Goal: Information Seeking & Learning: Learn about a topic

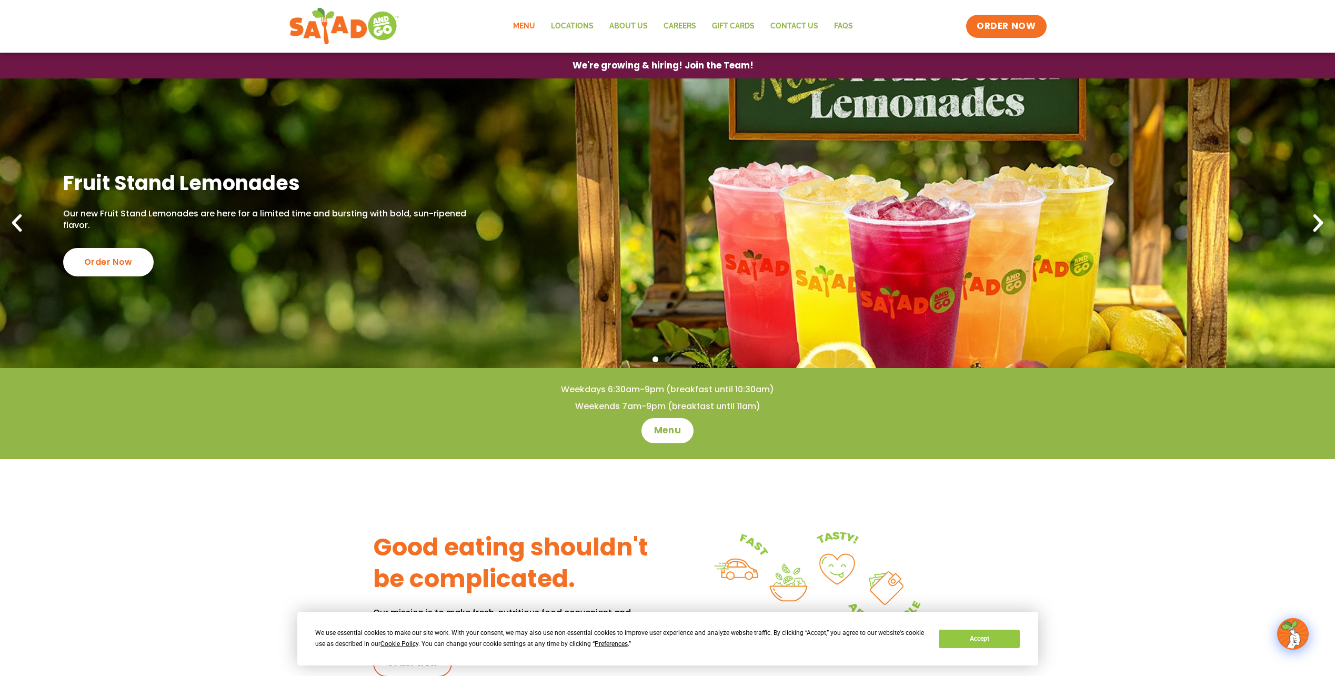
click at [535, 20] on link "Menu" at bounding box center [524, 26] width 38 height 24
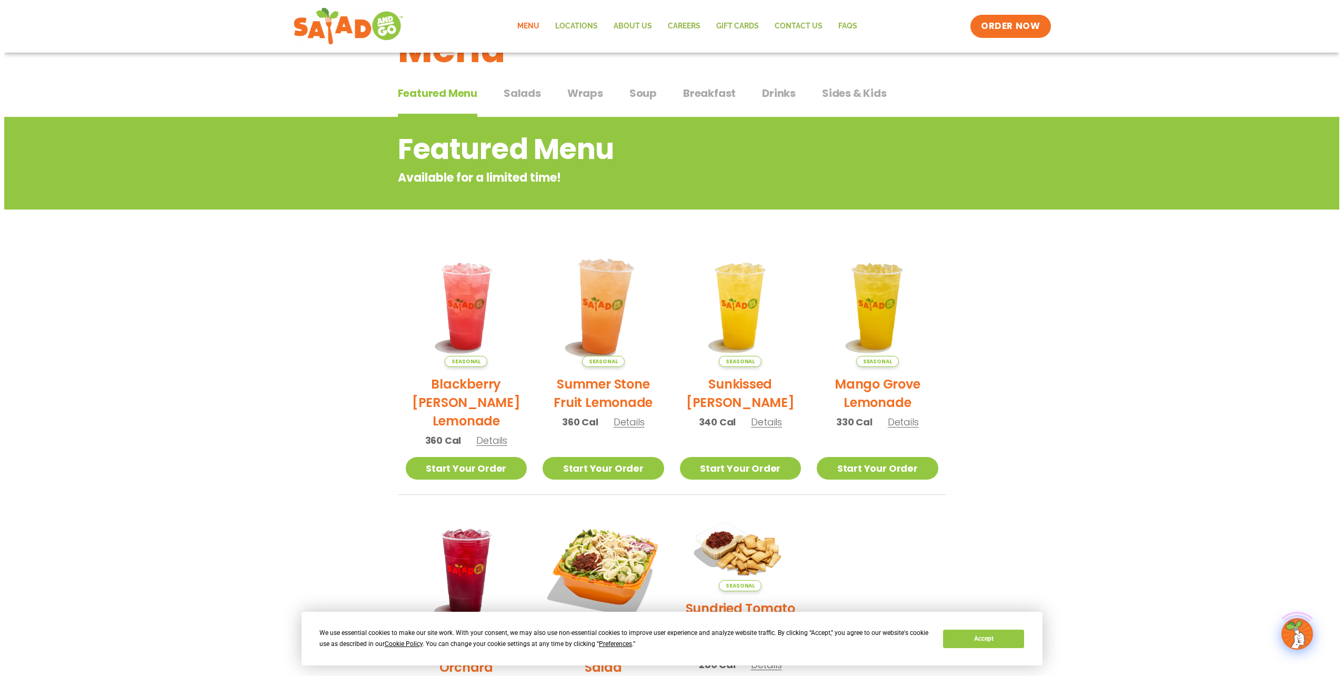
scroll to position [53, 0]
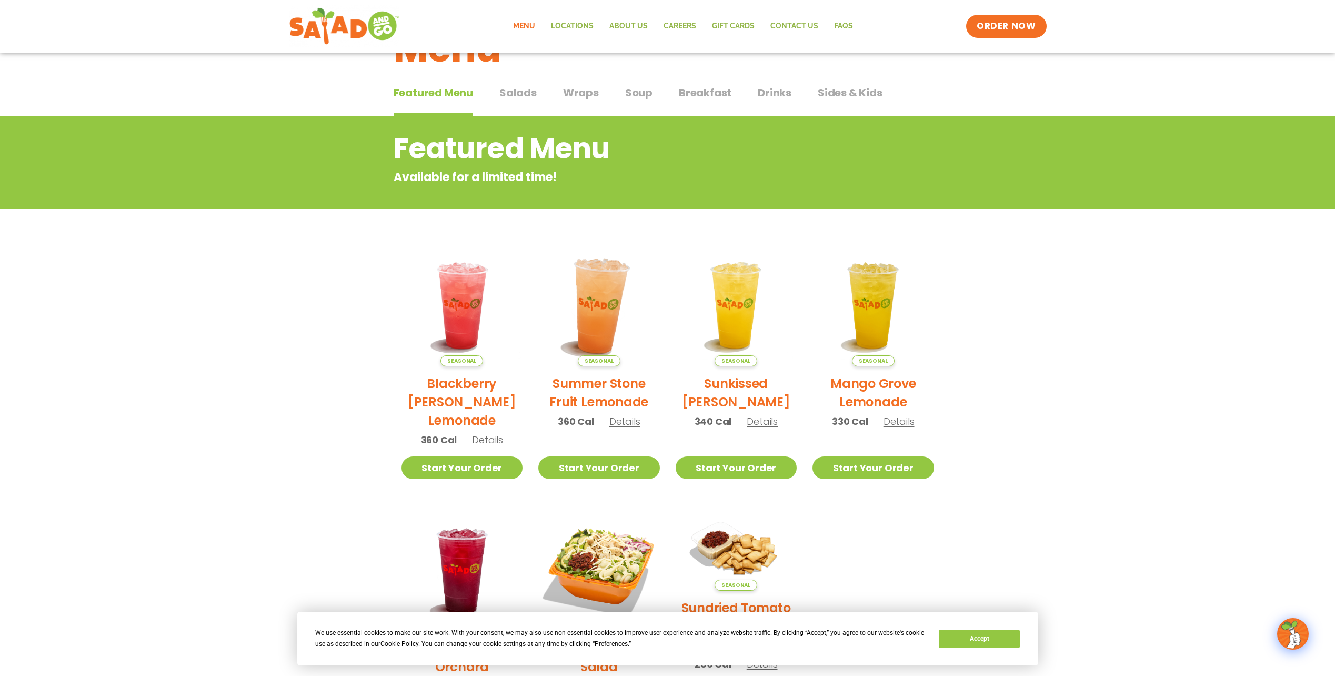
click at [617, 302] on img at bounding box center [599, 305] width 143 height 143
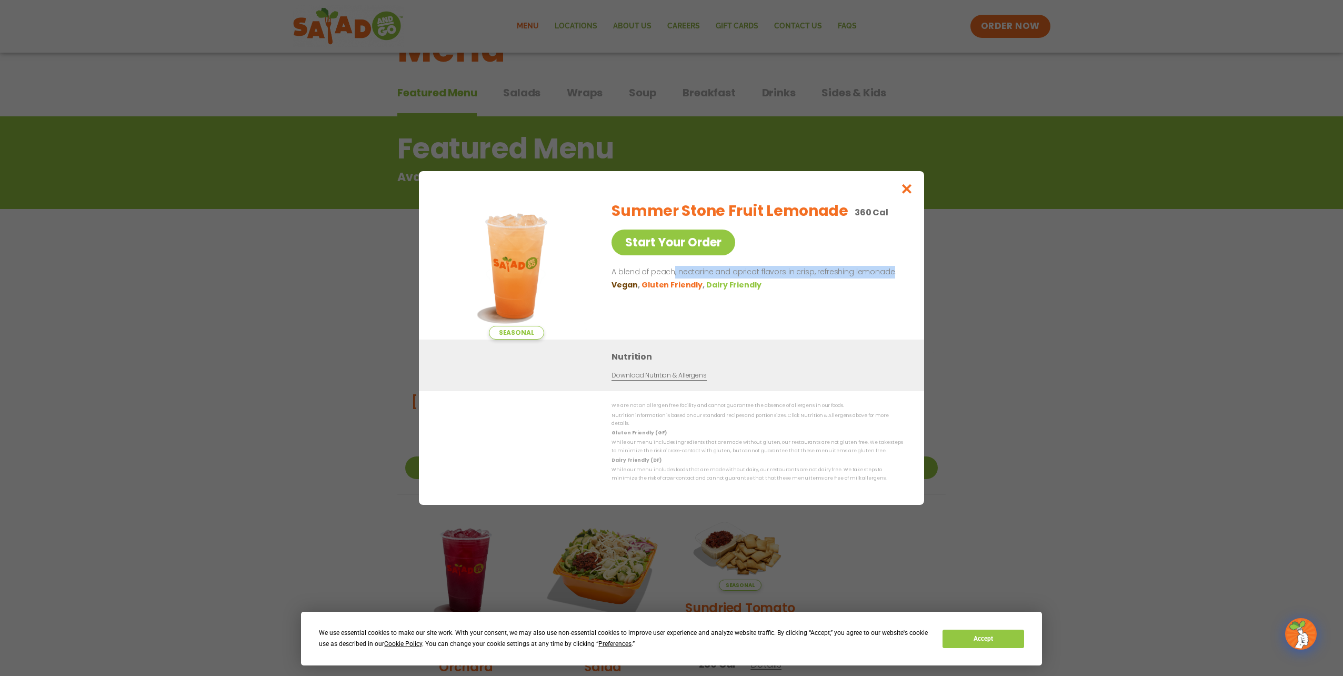
drag, startPoint x: 672, startPoint y: 281, endPoint x: 886, endPoint y: 271, distance: 213.8
click at [886, 271] on p "A blend of peach, nectarine and apricot flavors in crisp, refreshing lemonade." at bounding box center [754, 272] width 287 height 13
click at [909, 188] on icon "Close modal" at bounding box center [906, 188] width 13 height 11
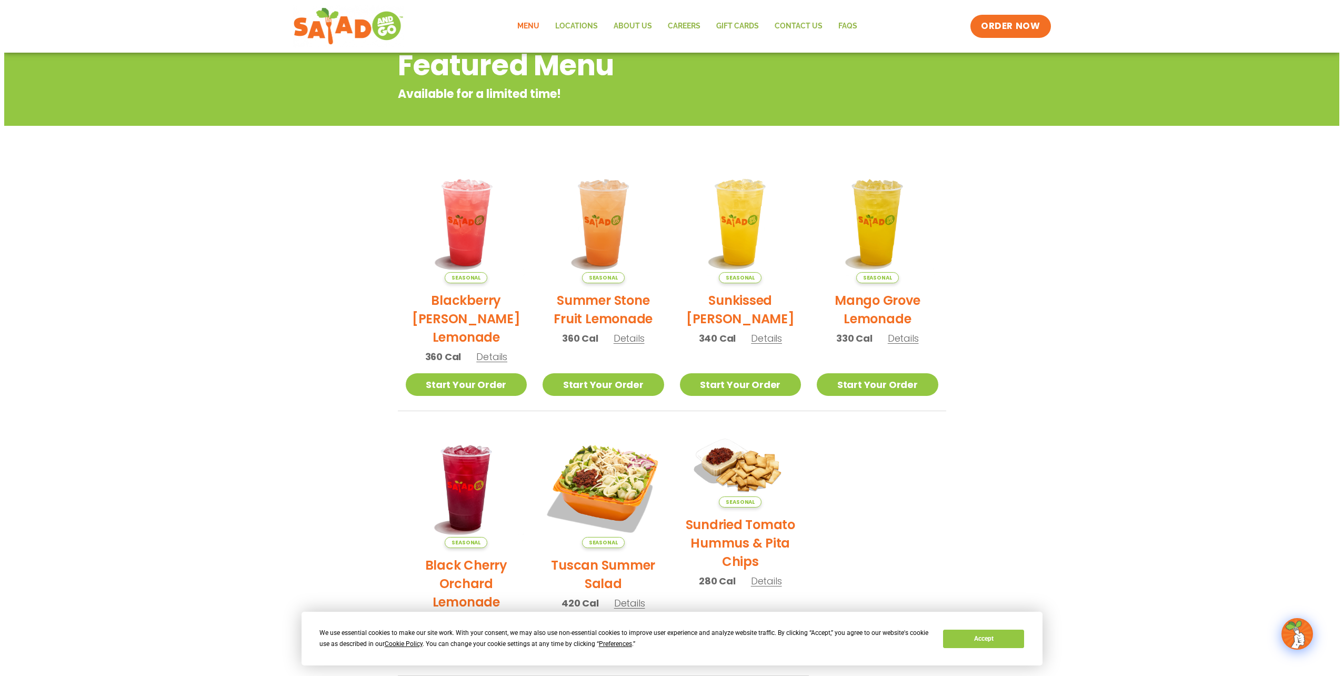
scroll to position [188, 0]
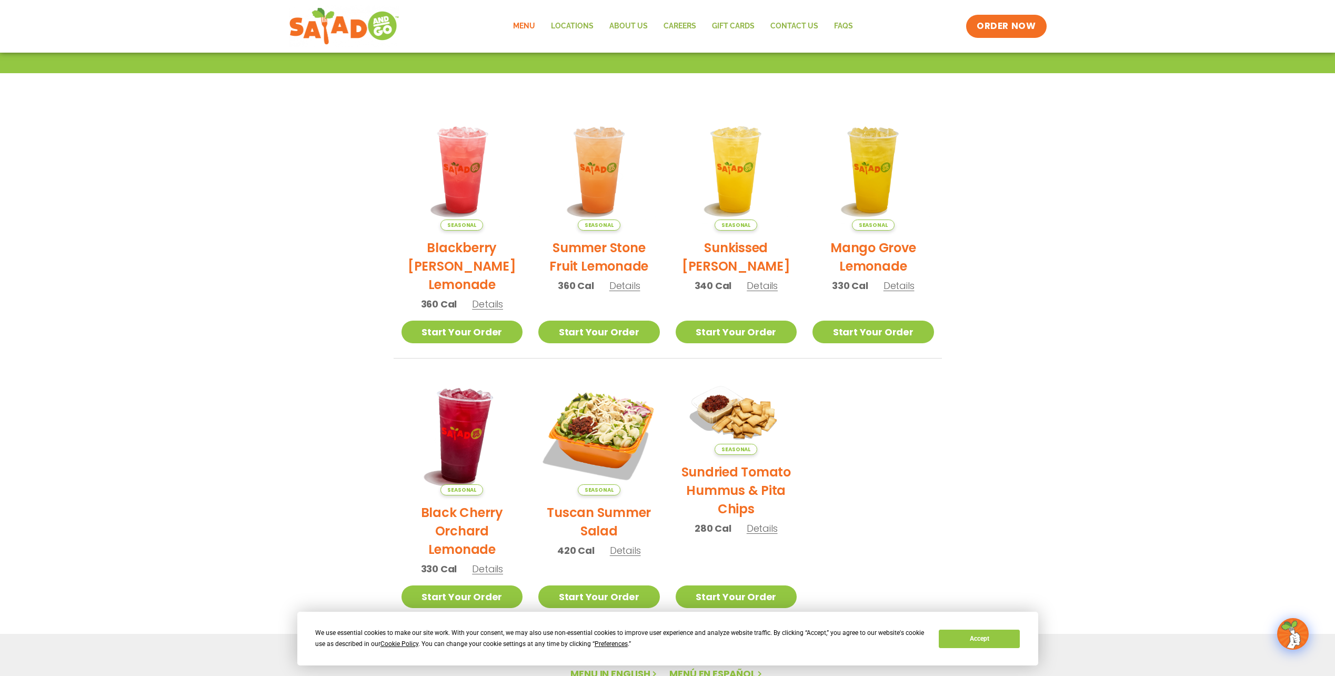
click at [455, 442] on img at bounding box center [461, 434] width 143 height 143
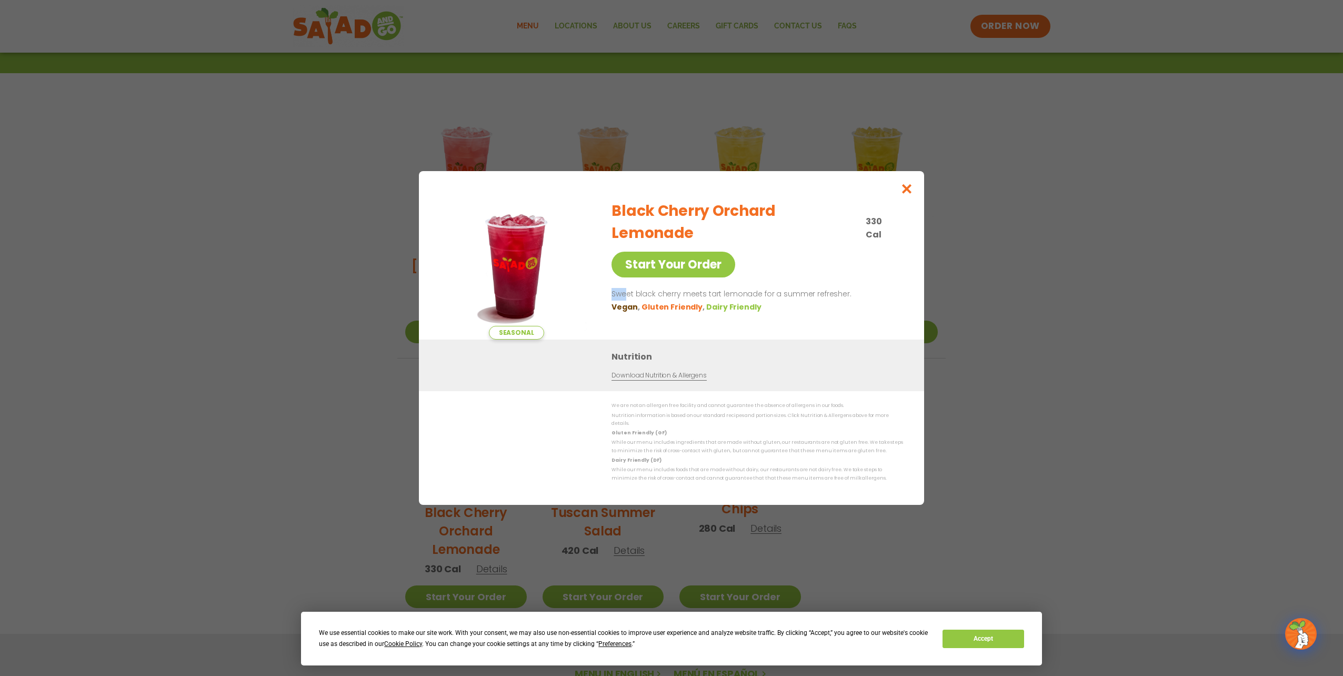
drag, startPoint x: 624, startPoint y: 277, endPoint x: 861, endPoint y: 238, distance: 240.5
click at [860, 240] on div "Black Cherry Orchard Lemonade 330 Cal Start Your Order Sweet black cherry meets…" at bounding box center [754, 265] width 287 height 147
drag, startPoint x: 861, startPoint y: 238, endPoint x: 802, endPoint y: 210, distance: 65.7
click at [796, 214] on h2 "Black Cherry Orchard Lemonade" at bounding box center [735, 222] width 248 height 44
click at [905, 194] on icon "Close modal" at bounding box center [906, 188] width 13 height 11
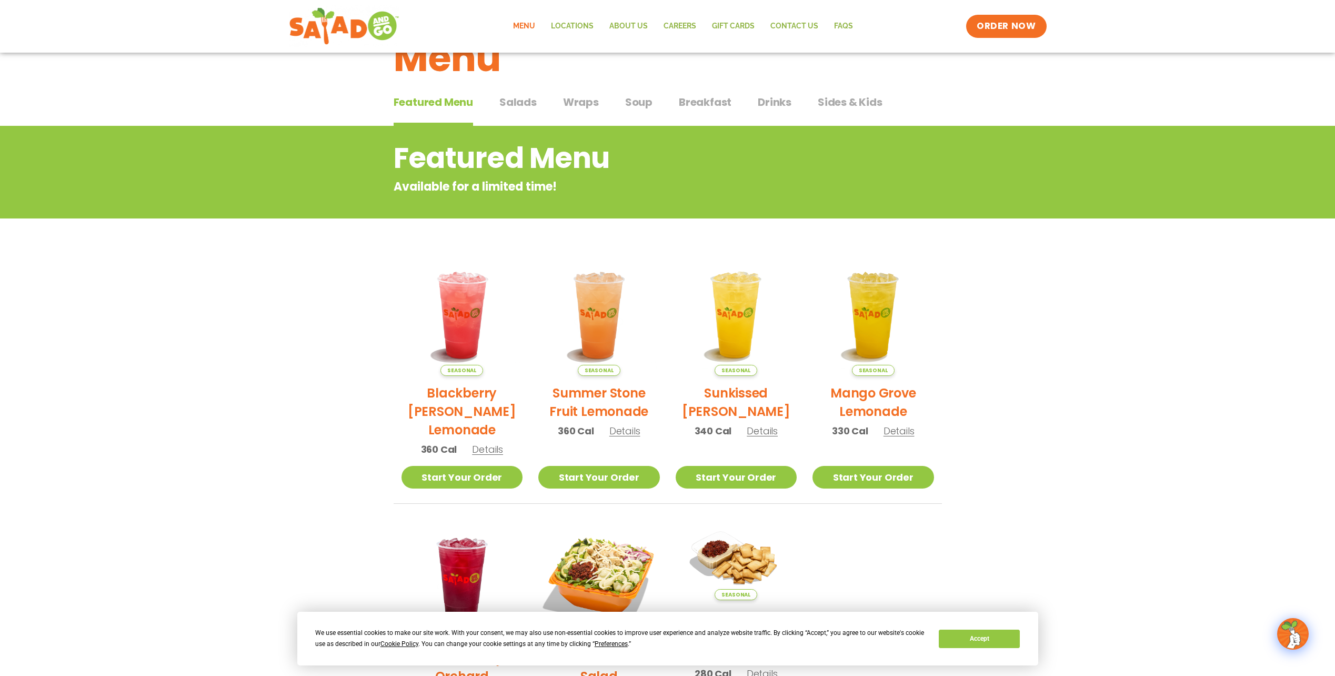
scroll to position [0, 0]
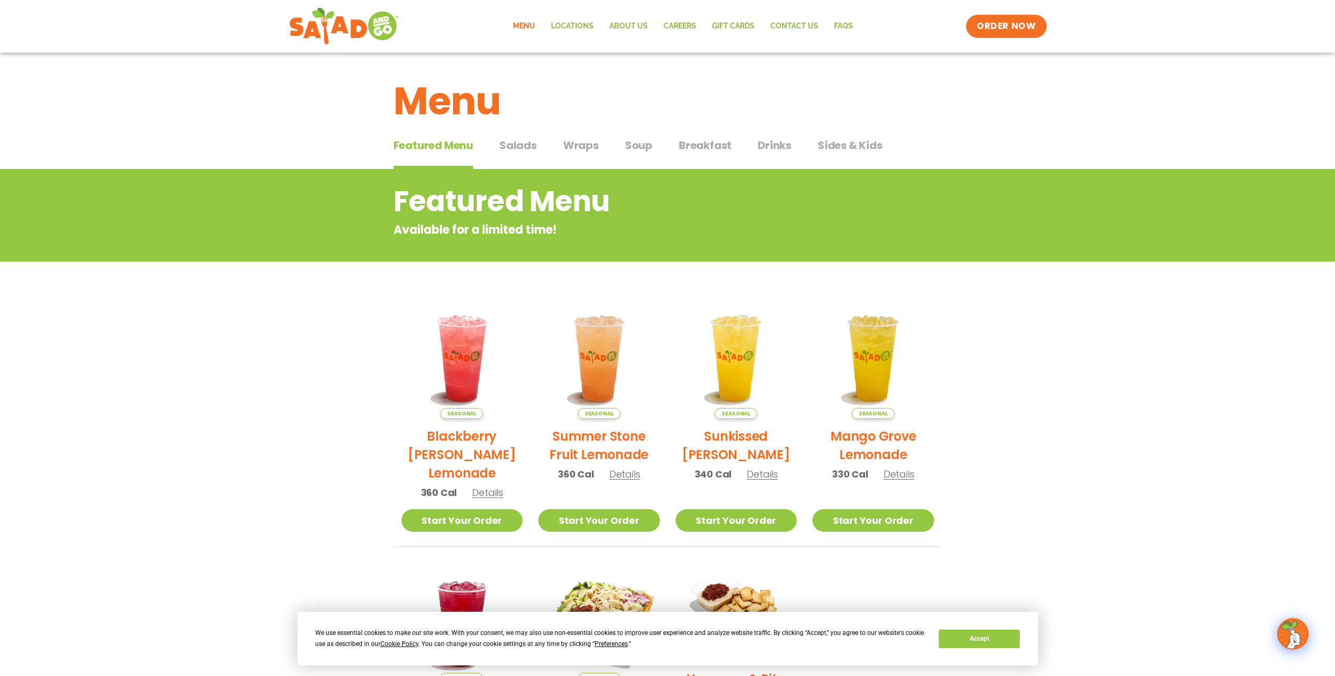
click at [516, 148] on span "Salads" at bounding box center [517, 145] width 37 height 16
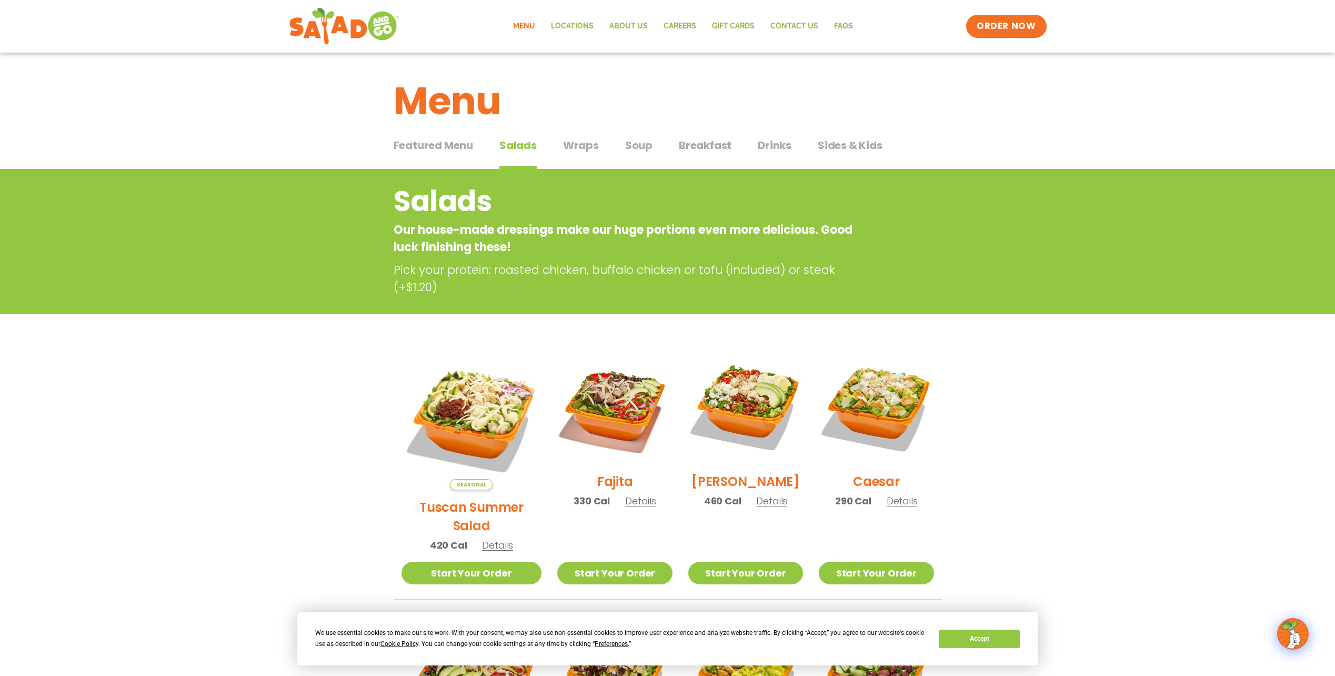
click at [765, 150] on span "Drinks" at bounding box center [775, 145] width 34 height 16
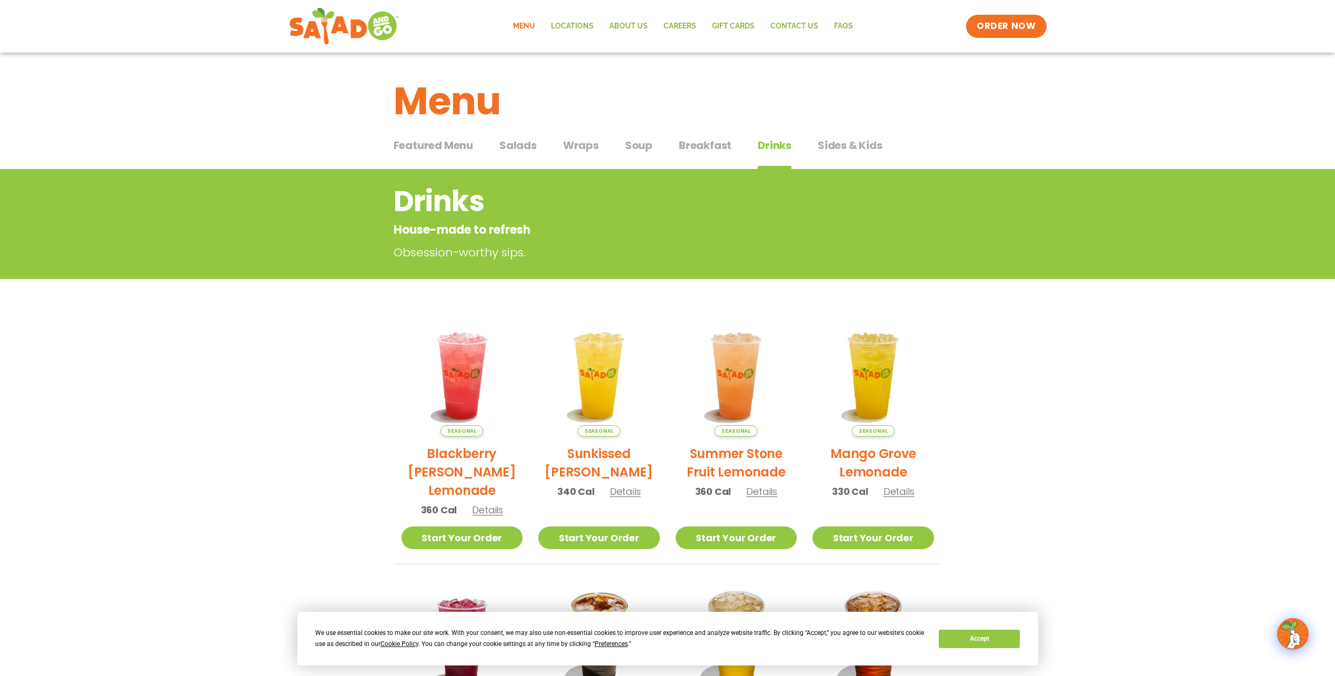
click at [692, 152] on span "Breakfast" at bounding box center [705, 145] width 53 height 16
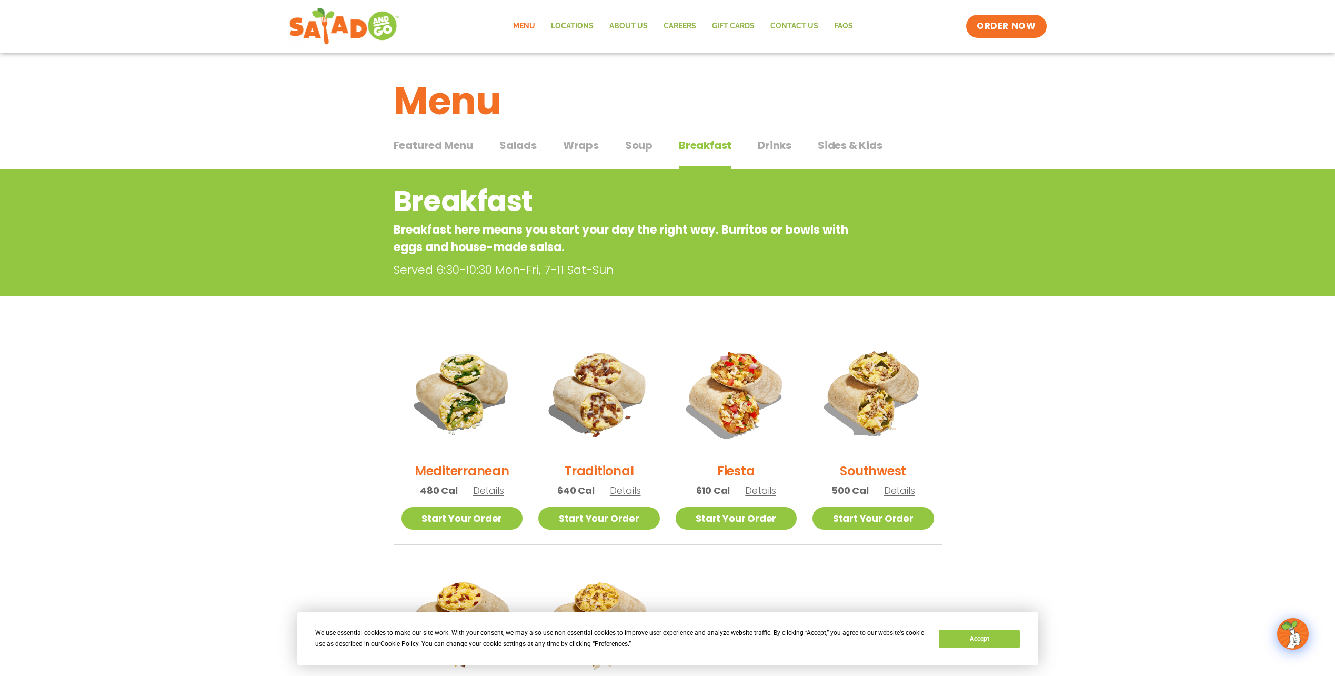
click at [645, 143] on span "Soup" at bounding box center [638, 145] width 27 height 16
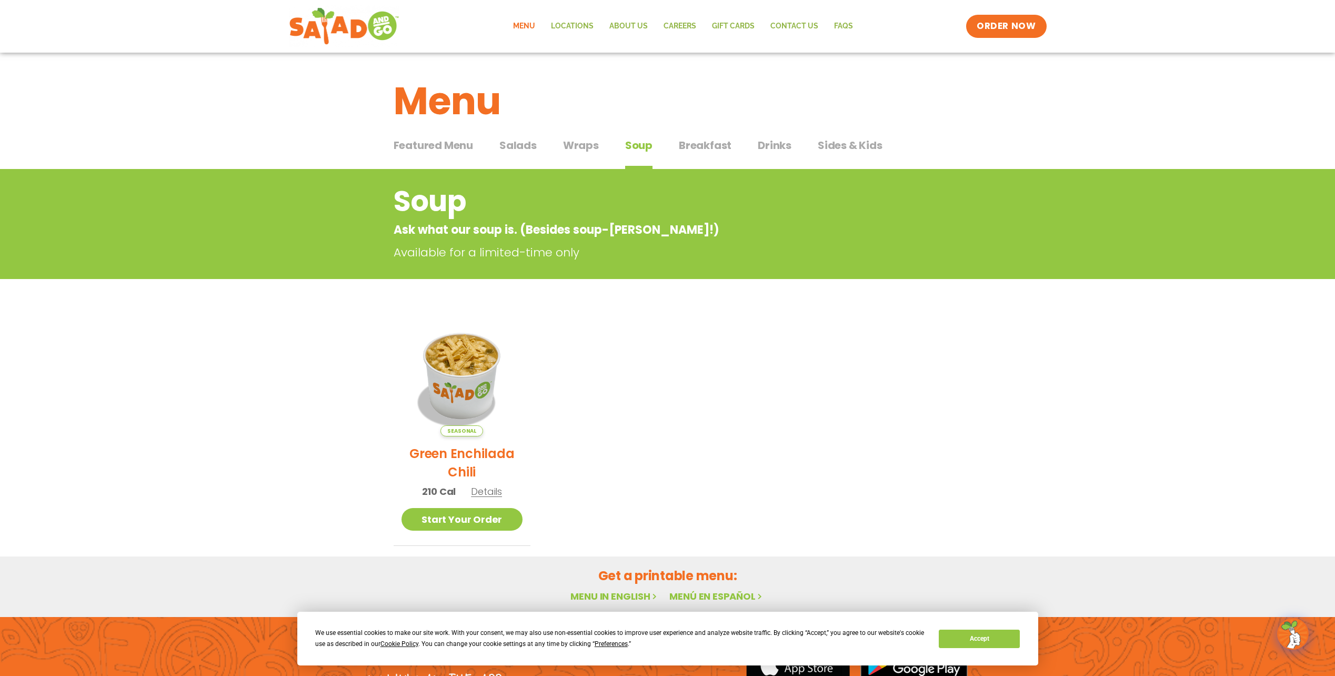
click at [577, 159] on button "Wraps Wraps" at bounding box center [581, 153] width 36 height 32
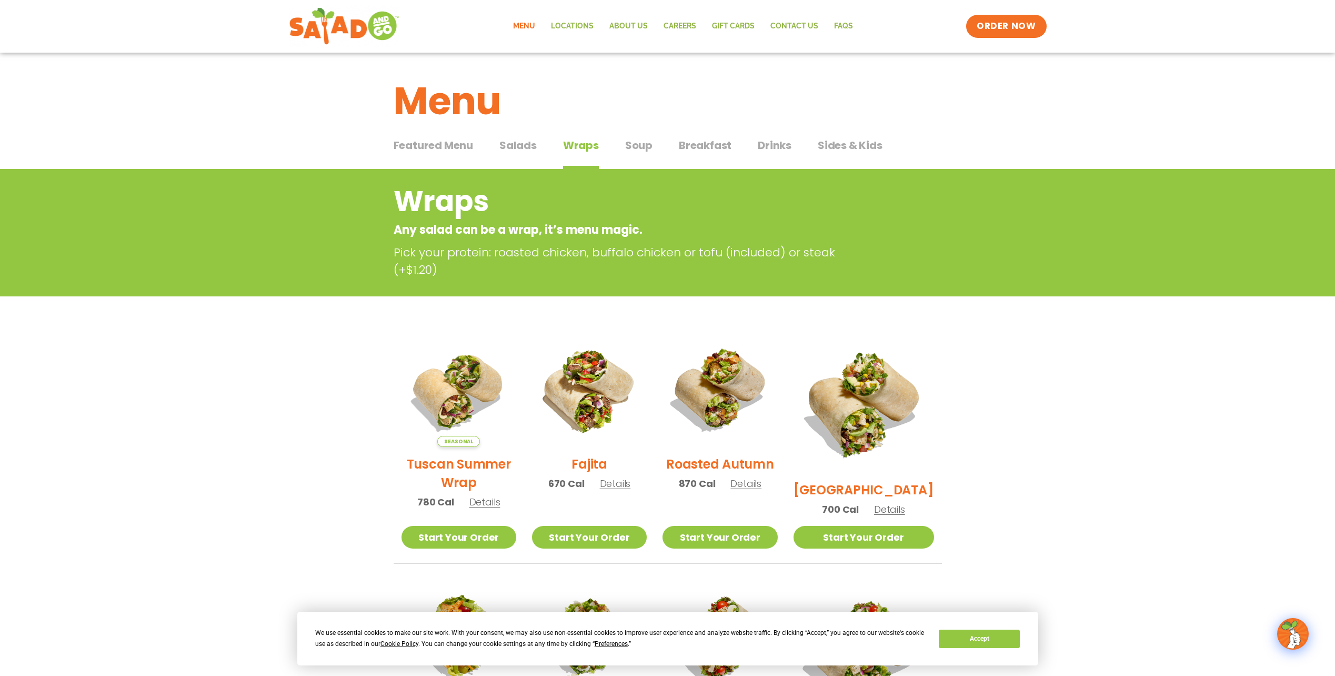
click at [519, 158] on button "Salads Salads" at bounding box center [517, 153] width 37 height 32
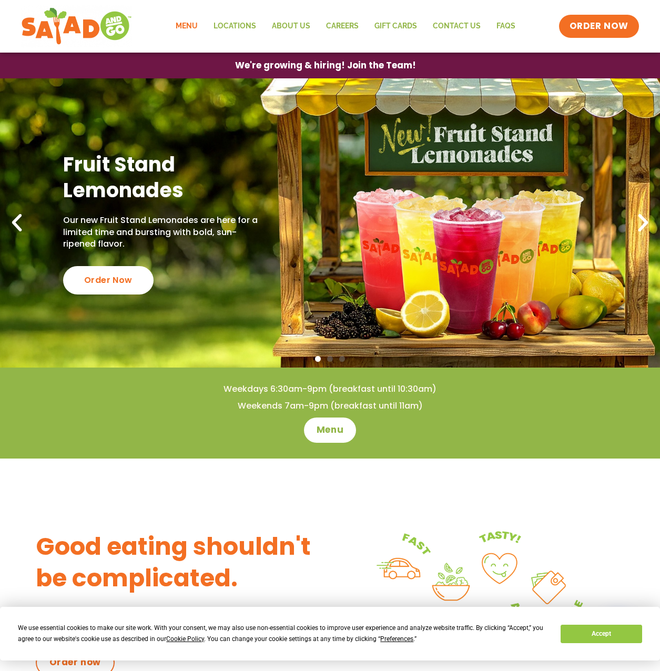
click at [177, 27] on link "Menu" at bounding box center [187, 26] width 38 height 24
